Goal: Task Accomplishment & Management: Use online tool/utility

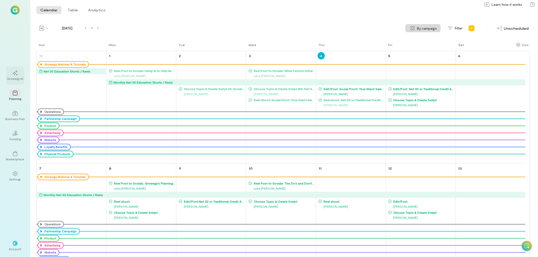
click at [21, 69] on div "Growegy AI" at bounding box center [15, 76] width 18 height 18
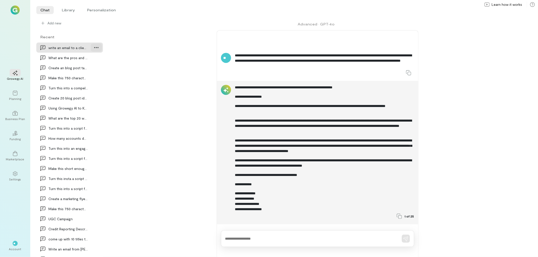
click at [94, 47] on icon at bounding box center [96, 47] width 5 height 5
click at [79, 70] on span "Delete" at bounding box center [78, 68] width 10 height 5
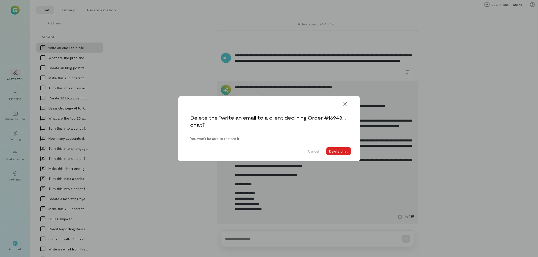
click at [337, 151] on button "Delete chat" at bounding box center [338, 151] width 24 height 8
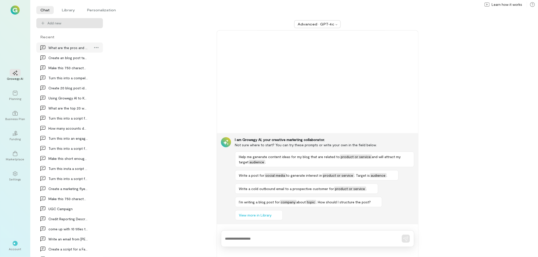
click at [67, 49] on div "What are the pros and cons of a net 30 vs a tradi…" at bounding box center [67, 47] width 39 height 5
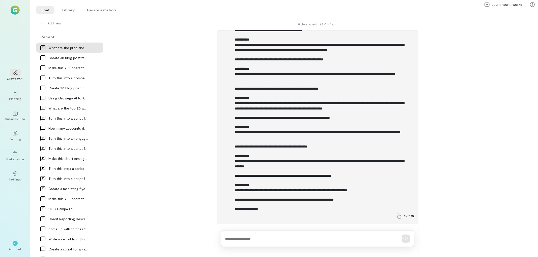
scroll to position [710, 0]
click at [94, 46] on icon at bounding box center [96, 47] width 5 height 5
click at [80, 67] on div "Delete" at bounding box center [82, 68] width 32 height 5
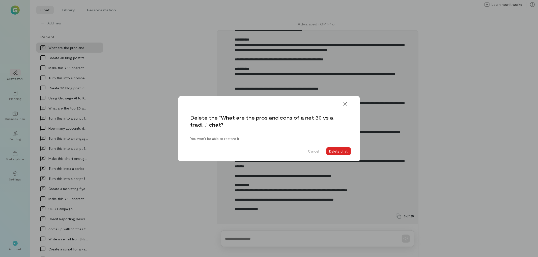
click at [343, 151] on button "Delete chat" at bounding box center [338, 151] width 24 height 8
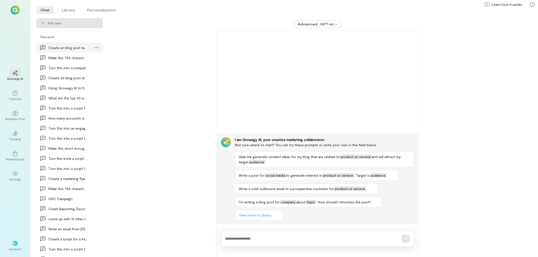
click at [64, 51] on div "Create an blog post targeting Small Business Owne…" at bounding box center [69, 48] width 67 height 10
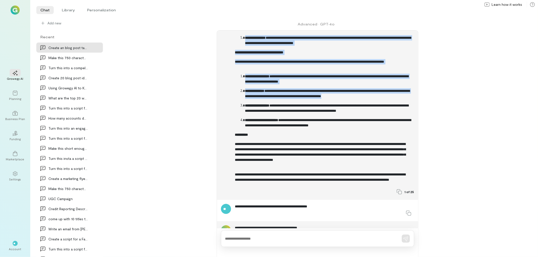
scroll to position [280, 0]
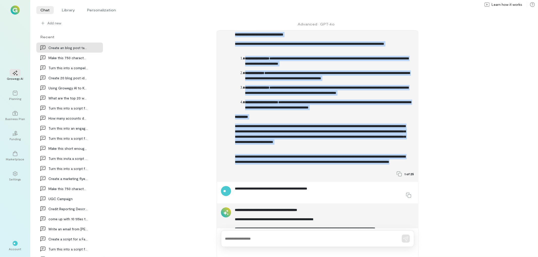
drag, startPoint x: 244, startPoint y: 69, endPoint x: 321, endPoint y: 169, distance: 126.9
copy div "**********"
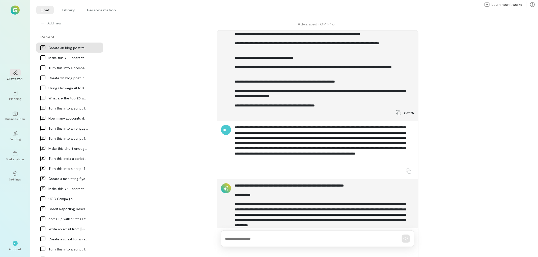
scroll to position [756, 0]
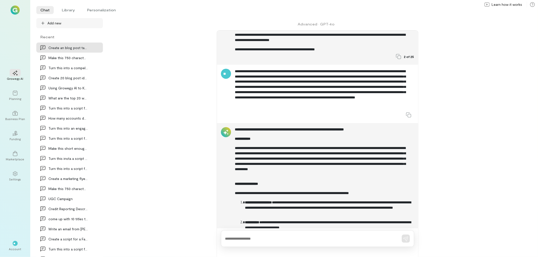
click at [47, 25] on span "Add new" at bounding box center [54, 23] width 14 height 5
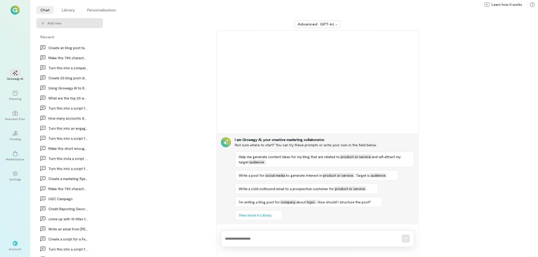
click at [308, 239] on textarea at bounding box center [310, 238] width 170 height 5
